Goal: Task Accomplishment & Management: Use online tool/utility

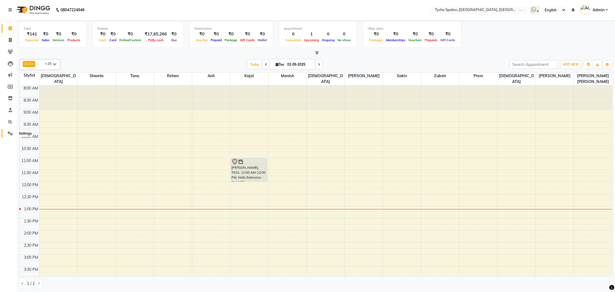
click at [12, 134] on icon at bounding box center [10, 133] width 5 height 4
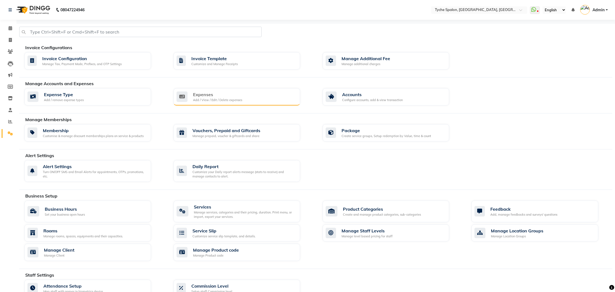
click at [229, 90] on div "Expenses Add / View / Edit / Delete expenses" at bounding box center [236, 97] width 127 height 18
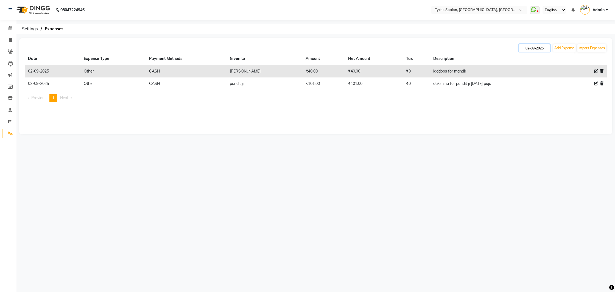
click at [538, 47] on input "02-09-2025" at bounding box center [534, 48] width 32 height 8
select select "9"
select select "2025"
click at [524, 75] on div "1" at bounding box center [524, 76] width 9 height 9
type input "[DATE]"
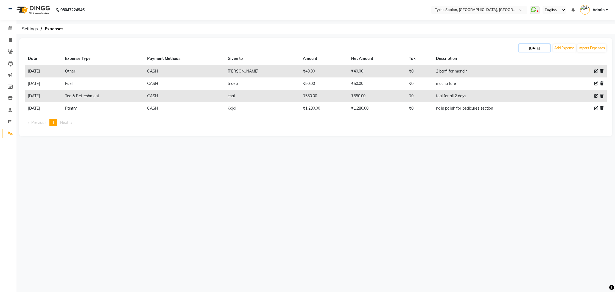
click at [537, 48] on input "[DATE]" at bounding box center [534, 48] width 32 height 8
select select "9"
select select "2025"
click at [523, 57] on button "Previous month" at bounding box center [523, 58] width 5 height 9
select select "8"
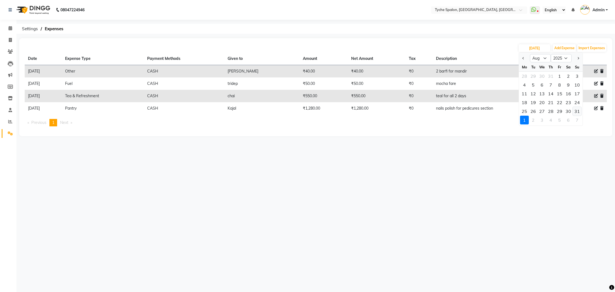
click at [577, 112] on div "31" at bounding box center [576, 111] width 9 height 9
type input "[DATE]"
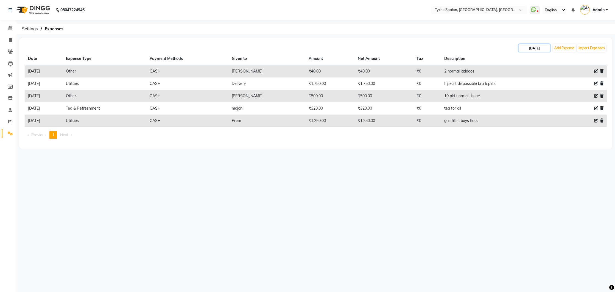
click at [540, 48] on input "[DATE]" at bounding box center [534, 48] width 32 height 8
select select "8"
select select "2025"
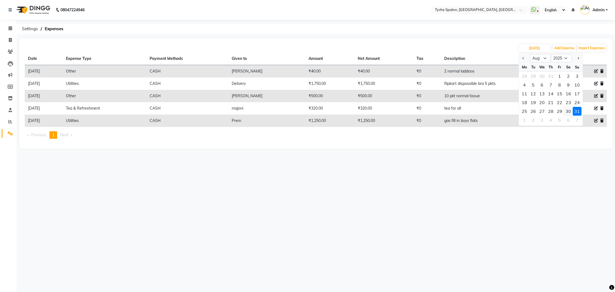
click at [568, 112] on div "30" at bounding box center [568, 111] width 9 height 9
type input "[DATE]"
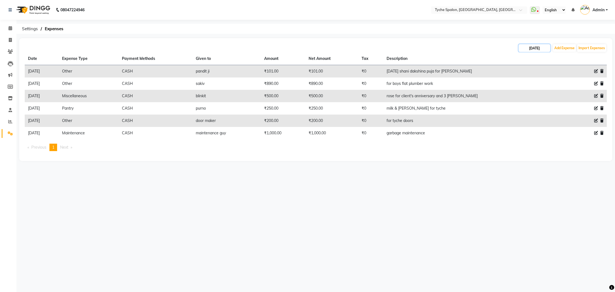
click at [538, 48] on input "[DATE]" at bounding box center [534, 48] width 32 height 8
select select "8"
select select "2025"
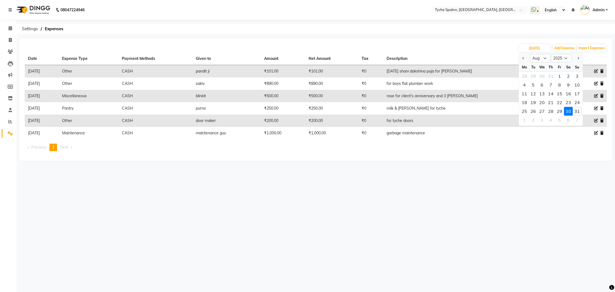
click at [577, 113] on div "31" at bounding box center [576, 111] width 9 height 9
type input "[DATE]"
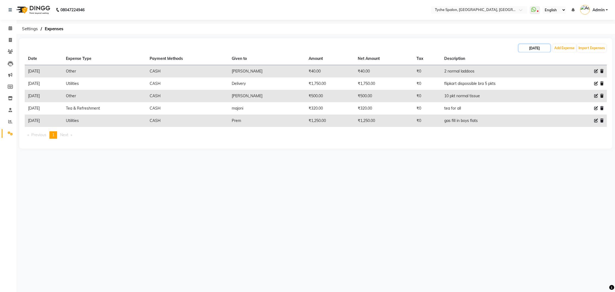
click at [529, 51] on input "[DATE]" at bounding box center [534, 48] width 32 height 8
select select "8"
select select "2025"
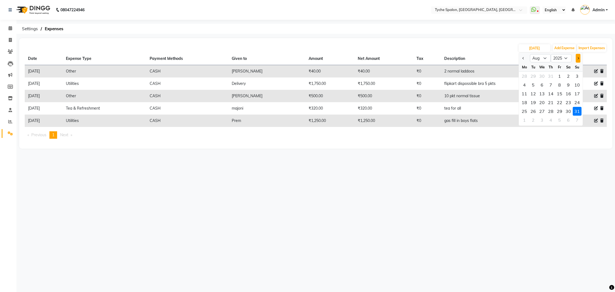
click at [577, 60] on button "Next month" at bounding box center [577, 58] width 5 height 9
select select "9"
click at [477, 19] on nav "08047224946 Select Location × Tyche Spalon, [GEOGRAPHIC_DATA], WhatsApp Status …" at bounding box center [307, 10] width 615 height 20
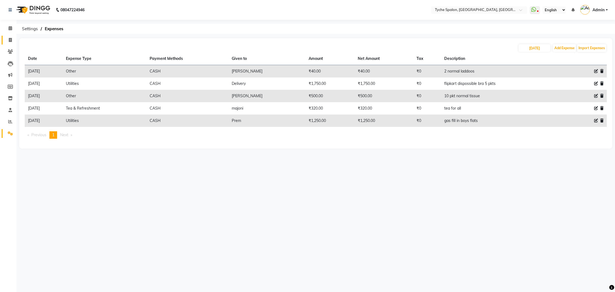
click at [4, 40] on link "Invoice" at bounding box center [8, 40] width 13 height 9
select select "service"
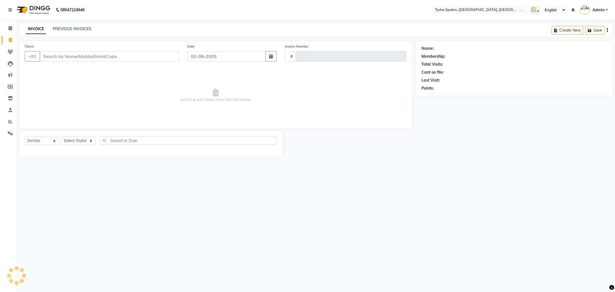
type input "0950"
select select "6320"
click at [7, 124] on span at bounding box center [10, 122] width 10 height 6
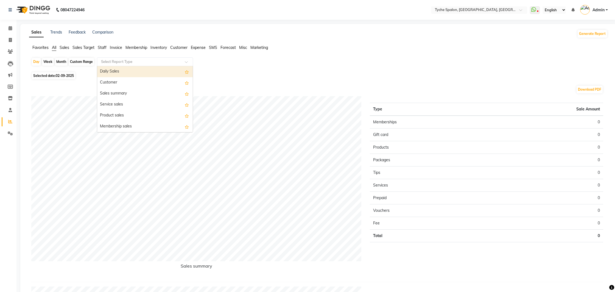
click at [112, 59] on input "text" at bounding box center [139, 61] width 79 height 5
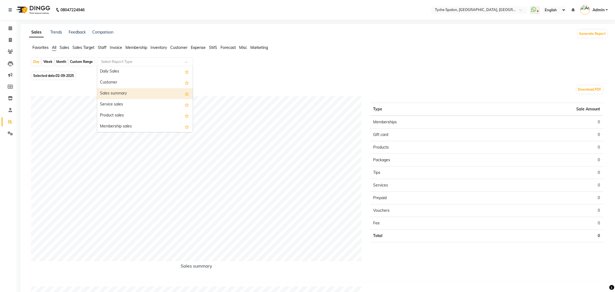
click at [103, 93] on div "Sales summary" at bounding box center [145, 93] width 96 height 11
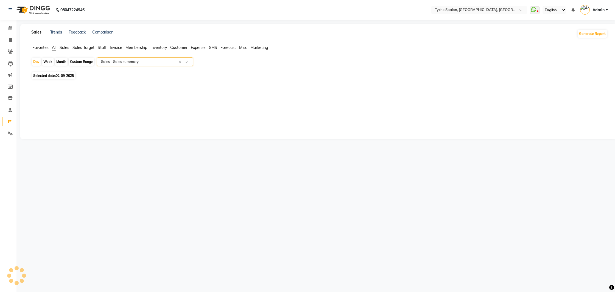
select select "full_report"
select select "pdf"
click at [5, 132] on span at bounding box center [10, 133] width 10 height 6
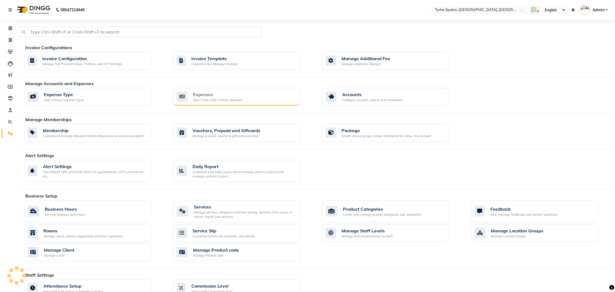
click at [270, 101] on div "Expenses Add / View / Edit / Delete expenses" at bounding box center [235, 96] width 119 height 11
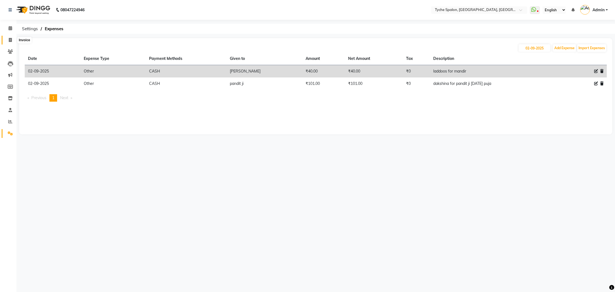
click at [6, 38] on span at bounding box center [10, 40] width 10 height 6
select select "service"
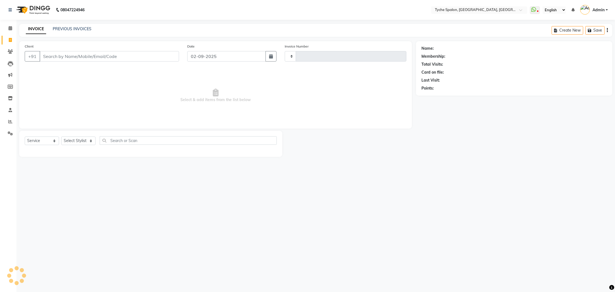
type input "0950"
select select "6320"
click at [8, 123] on span at bounding box center [10, 122] width 10 height 6
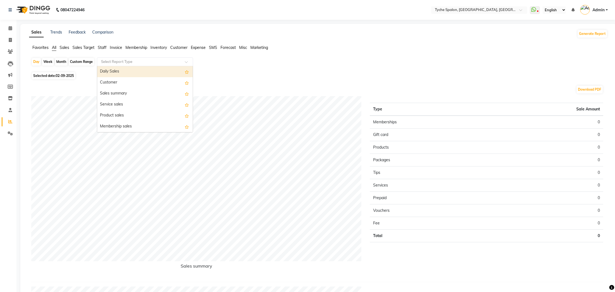
click at [103, 60] on input "text" at bounding box center [139, 61] width 79 height 5
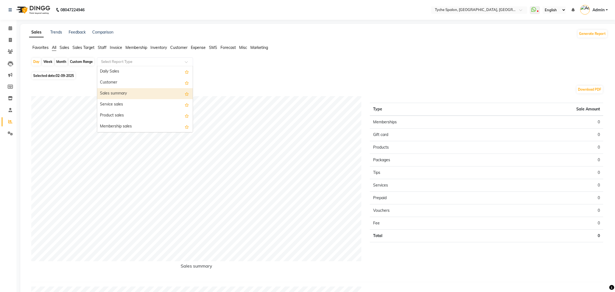
click at [112, 94] on div "Sales summary" at bounding box center [145, 93] width 96 height 11
select select "full_report"
select select "pdf"
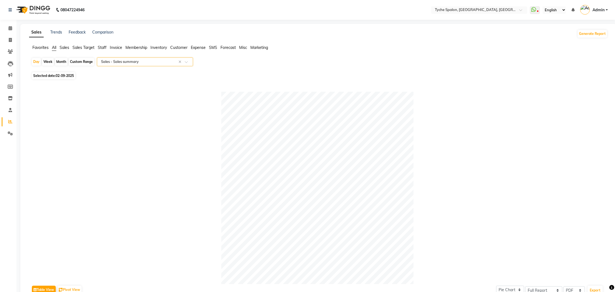
click at [61, 62] on div "Month" at bounding box center [61, 62] width 13 height 8
select select "9"
select select "2025"
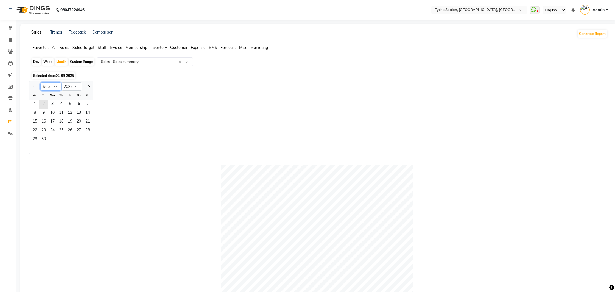
click at [49, 87] on select "Jan Feb Mar Apr May Jun [DATE] Aug Sep Oct Nov Dec" at bounding box center [50, 86] width 21 height 8
select select "8"
click at [40, 82] on select "Jan Feb Mar Apr May Jun [DATE] Aug Sep Oct Nov Dec" at bounding box center [50, 86] width 21 height 8
click at [69, 103] on span "1" at bounding box center [70, 104] width 9 height 9
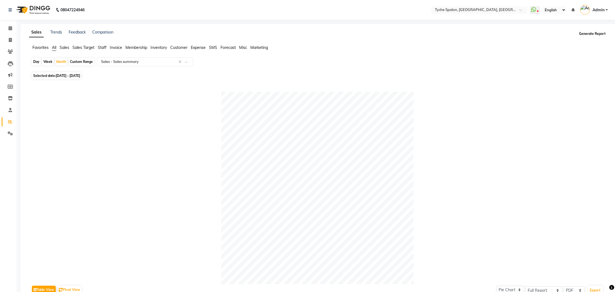
click at [594, 35] on button "Generate Report" at bounding box center [591, 34] width 29 height 8
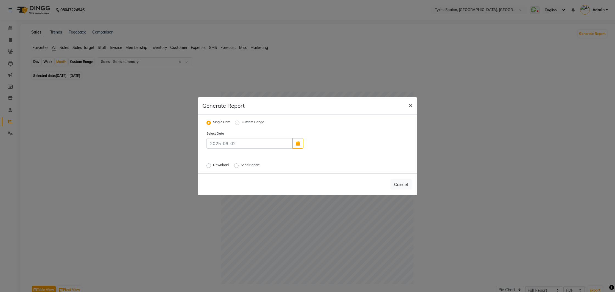
click at [410, 103] on span "×" at bounding box center [411, 105] width 4 height 8
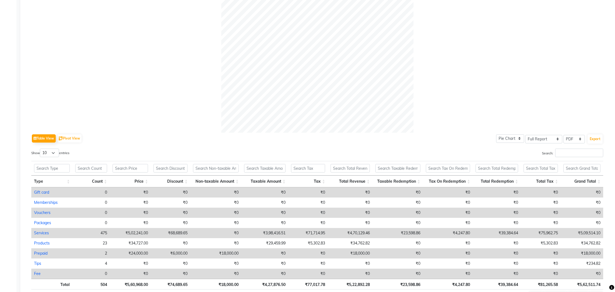
scroll to position [174, 0]
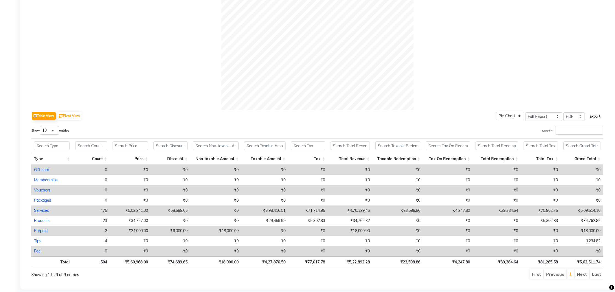
click at [590, 114] on button "Export" at bounding box center [594, 116] width 15 height 9
select select "serif"
select select "12px"
select select "template_1"
select select "A4"
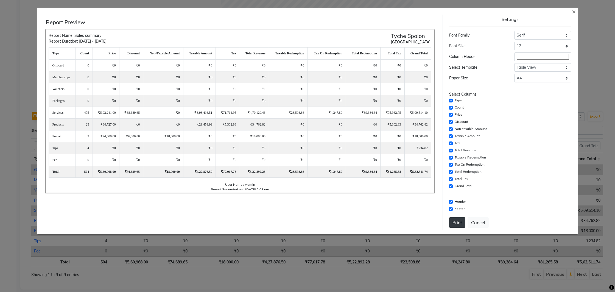
click at [459, 220] on button "Print" at bounding box center [457, 222] width 16 height 10
click at [572, 11] on span "×" at bounding box center [574, 11] width 4 height 8
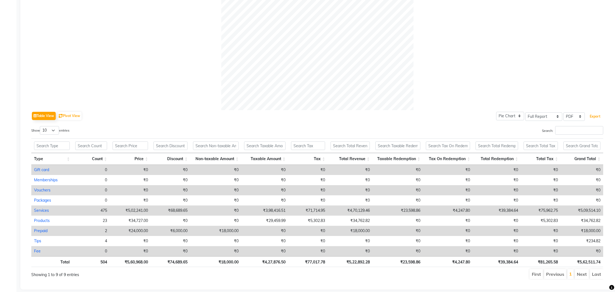
scroll to position [0, 0]
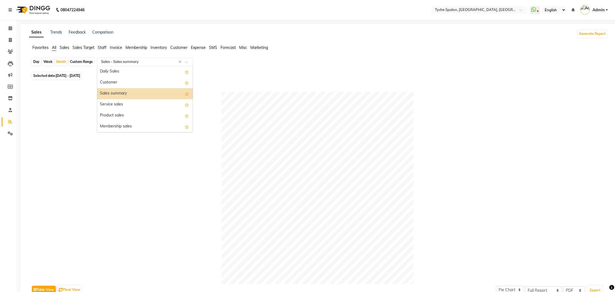
click at [129, 63] on input "text" at bounding box center [139, 61] width 79 height 5
click at [117, 107] on div "Service sales" at bounding box center [145, 104] width 96 height 11
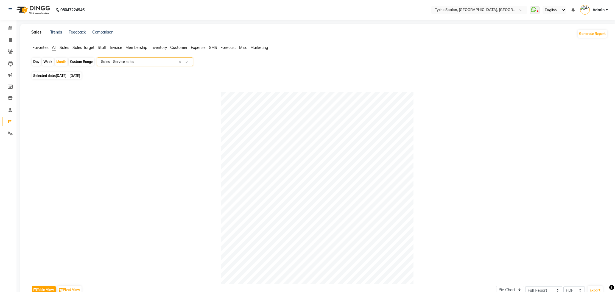
scroll to position [190, 0]
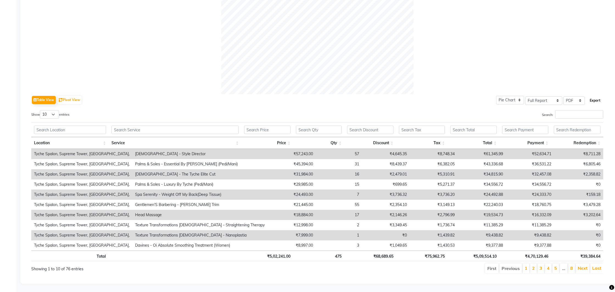
click at [593, 102] on button "Export" at bounding box center [594, 100] width 15 height 9
select select "serif"
select select "12px"
select select "template_1"
select select "A4"
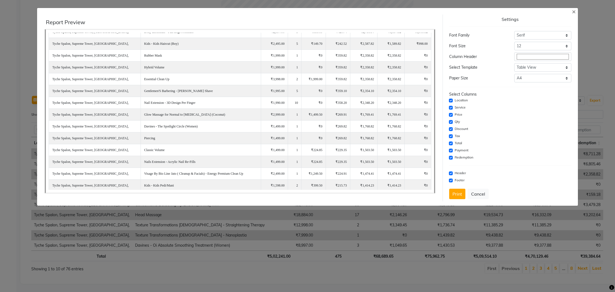
scroll to position [632, 0]
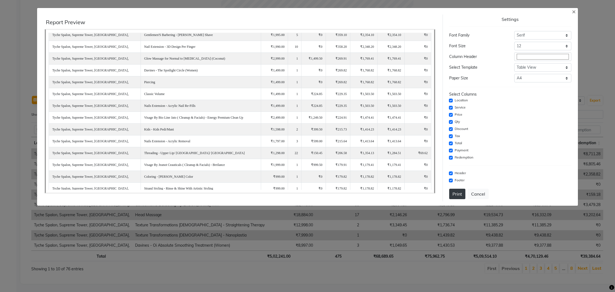
click at [450, 192] on button "Print" at bounding box center [457, 194] width 16 height 10
click at [574, 11] on span "×" at bounding box center [574, 11] width 4 height 8
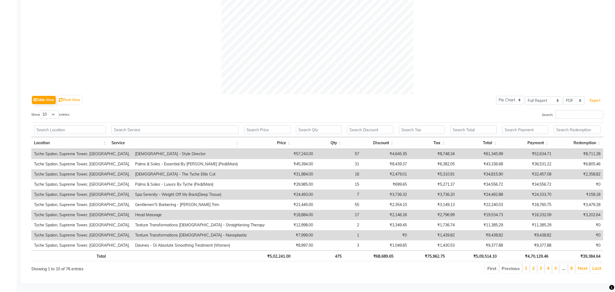
scroll to position [0, 0]
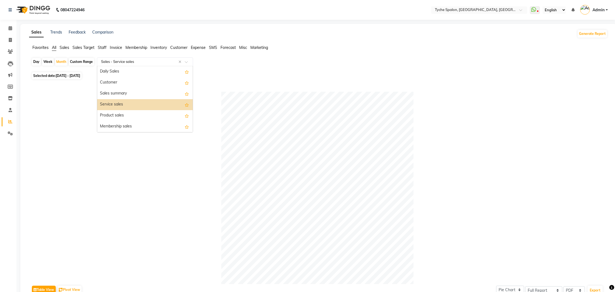
click at [171, 61] on input "text" at bounding box center [139, 61] width 79 height 5
click at [166, 115] on div "Product sales" at bounding box center [145, 115] width 96 height 11
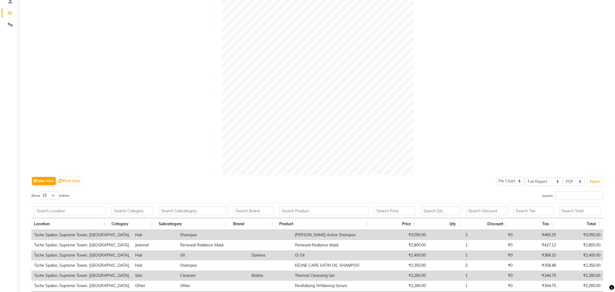
scroll to position [190, 0]
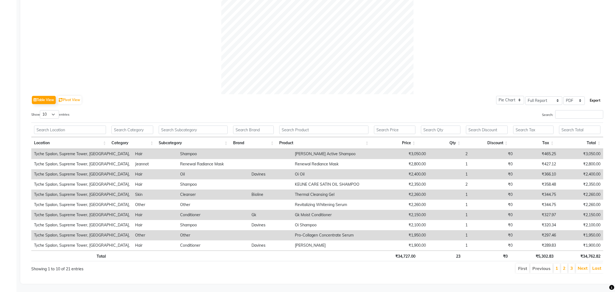
click at [597, 100] on button "Export" at bounding box center [594, 100] width 15 height 9
select select "serif"
select select "12px"
select select "template_1"
select select "A4"
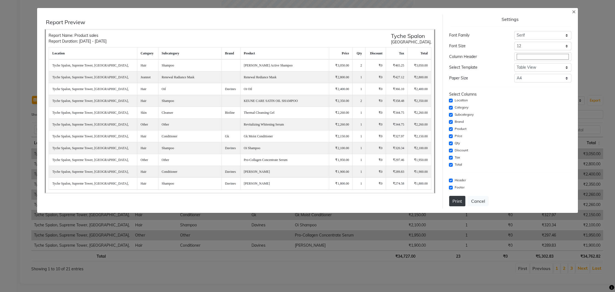
click at [459, 198] on button "Print" at bounding box center [457, 201] width 16 height 10
click at [574, 11] on span "×" at bounding box center [574, 11] width 4 height 8
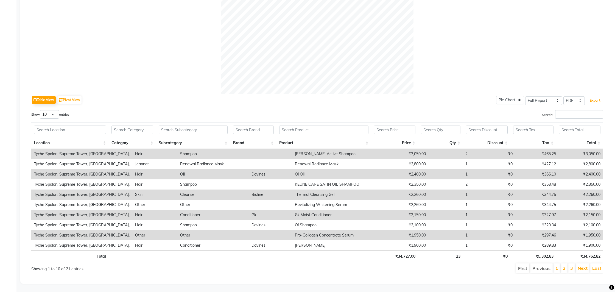
scroll to position [0, 0]
